Goal: Find contact information: Find contact information

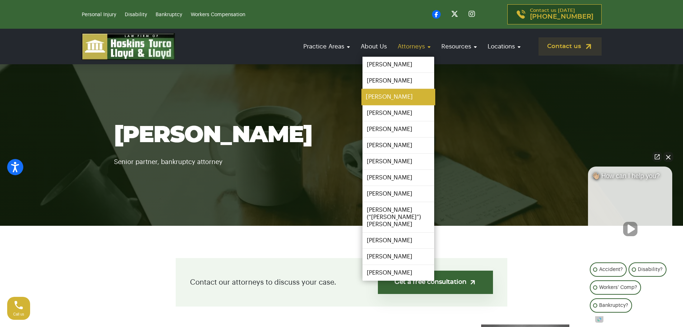
click at [389, 99] on link "[PERSON_NAME]" at bounding box center [398, 97] width 74 height 16
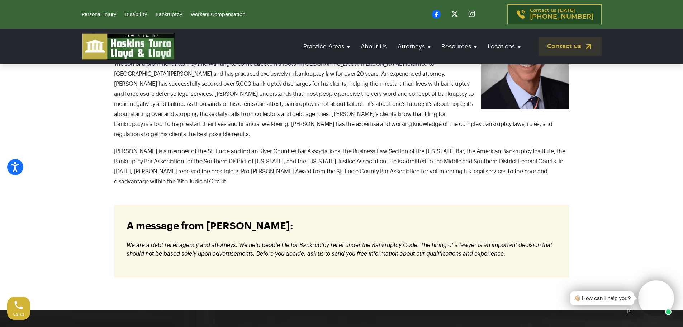
scroll to position [179, 0]
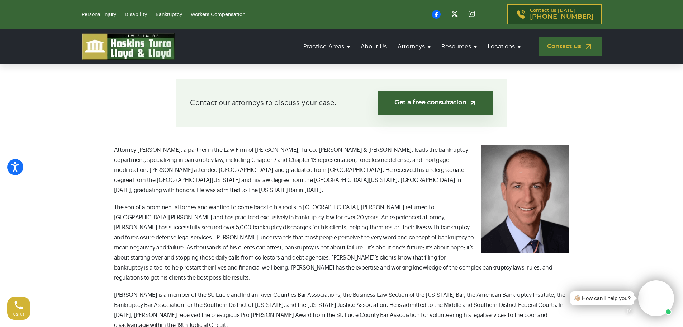
click at [582, 48] on link "Contact us" at bounding box center [570, 46] width 63 height 18
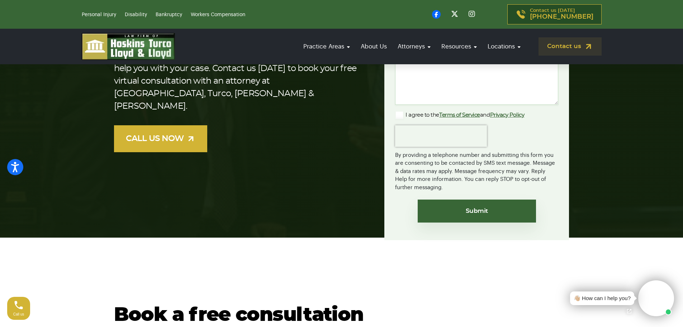
scroll to position [108, 0]
